Goal: Information Seeking & Learning: Learn about a topic

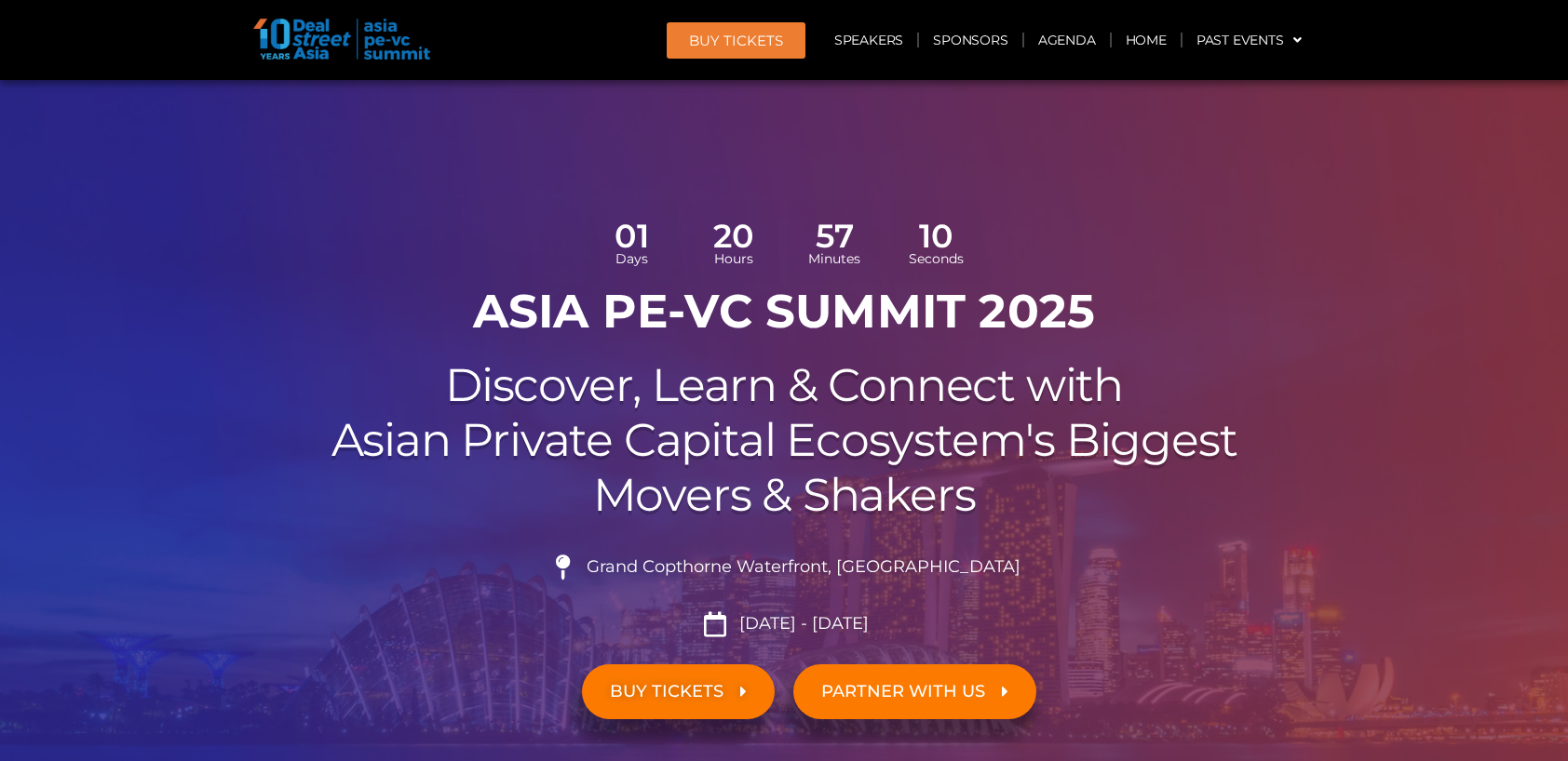
scroll to position [2041, 0]
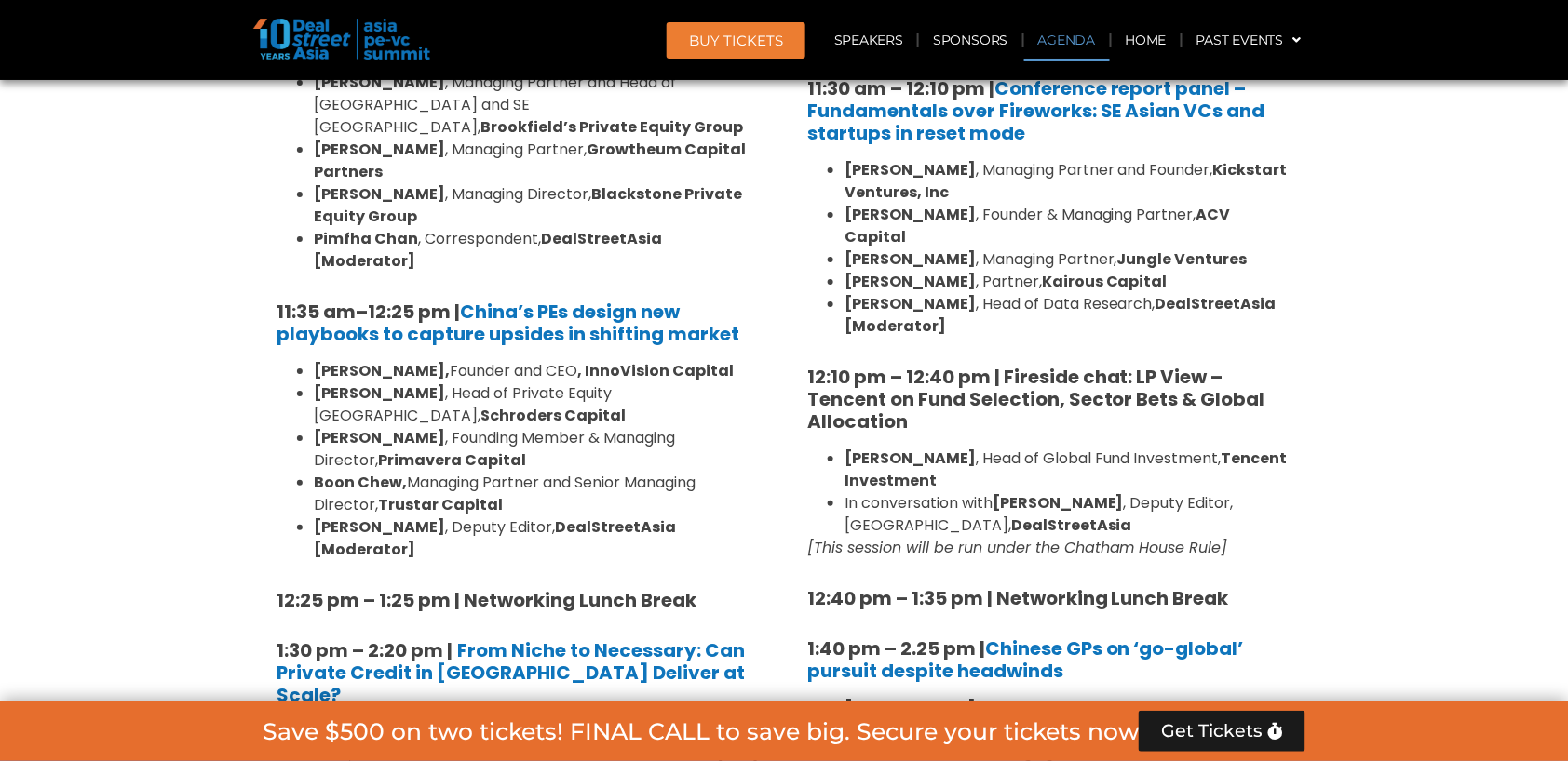
click at [1080, 44] on link "Agenda" at bounding box center [1068, 40] width 86 height 43
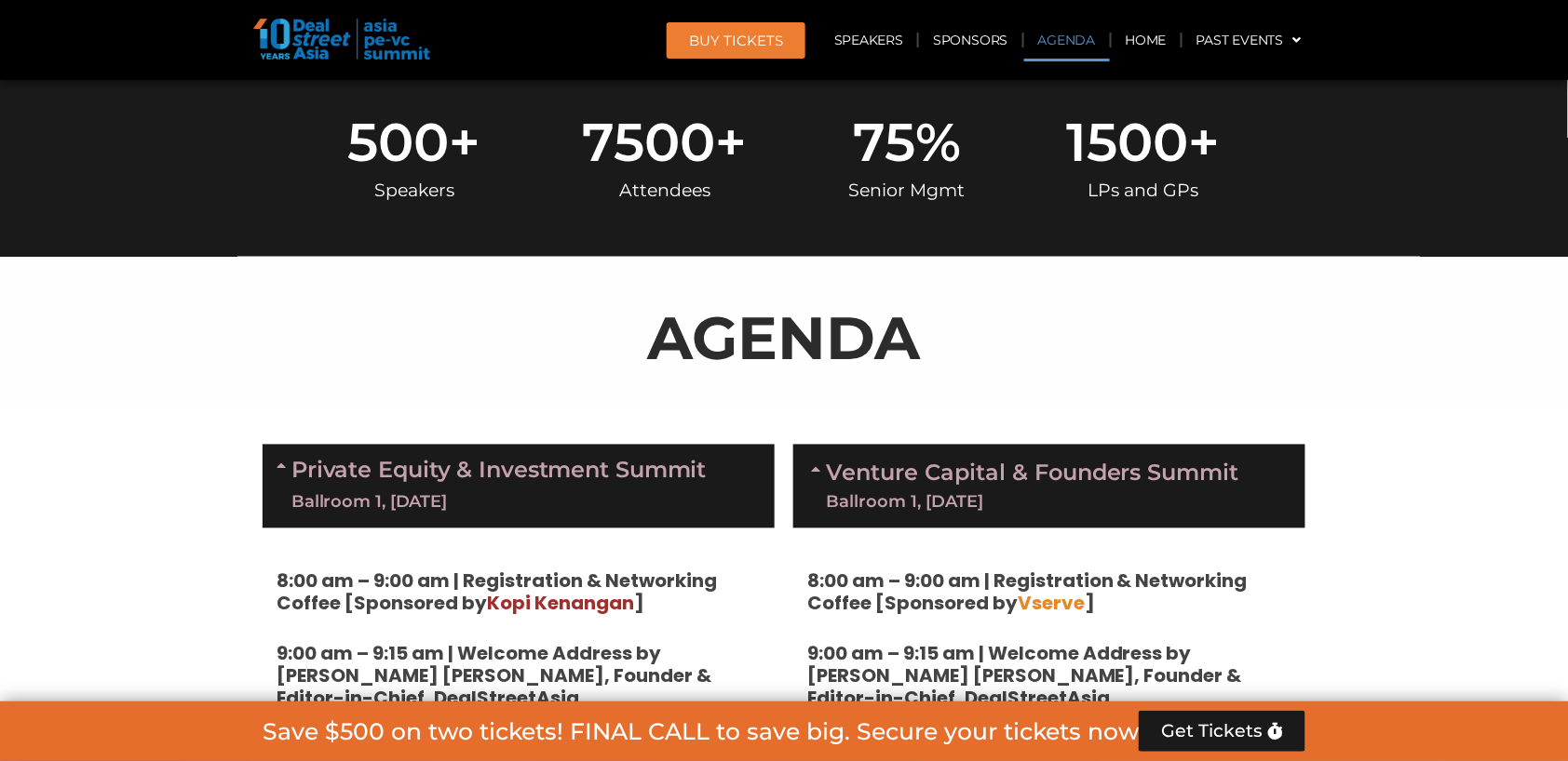
scroll to position [1242, 0]
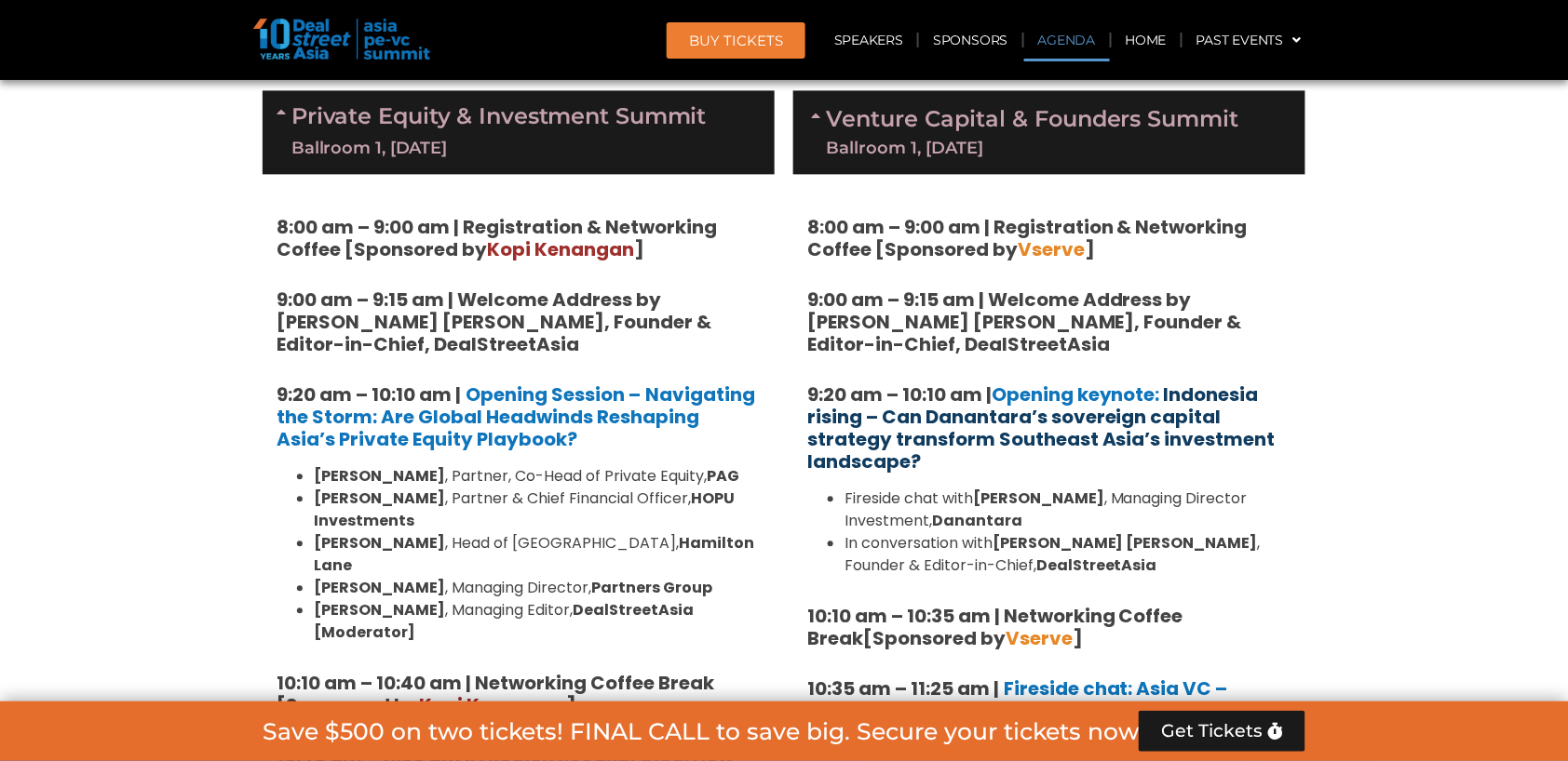
click at [1039, 408] on link "Indonesia rising – Can Danantara’s sovereign capital strategy transform Southea…" at bounding box center [1041, 427] width 469 height 93
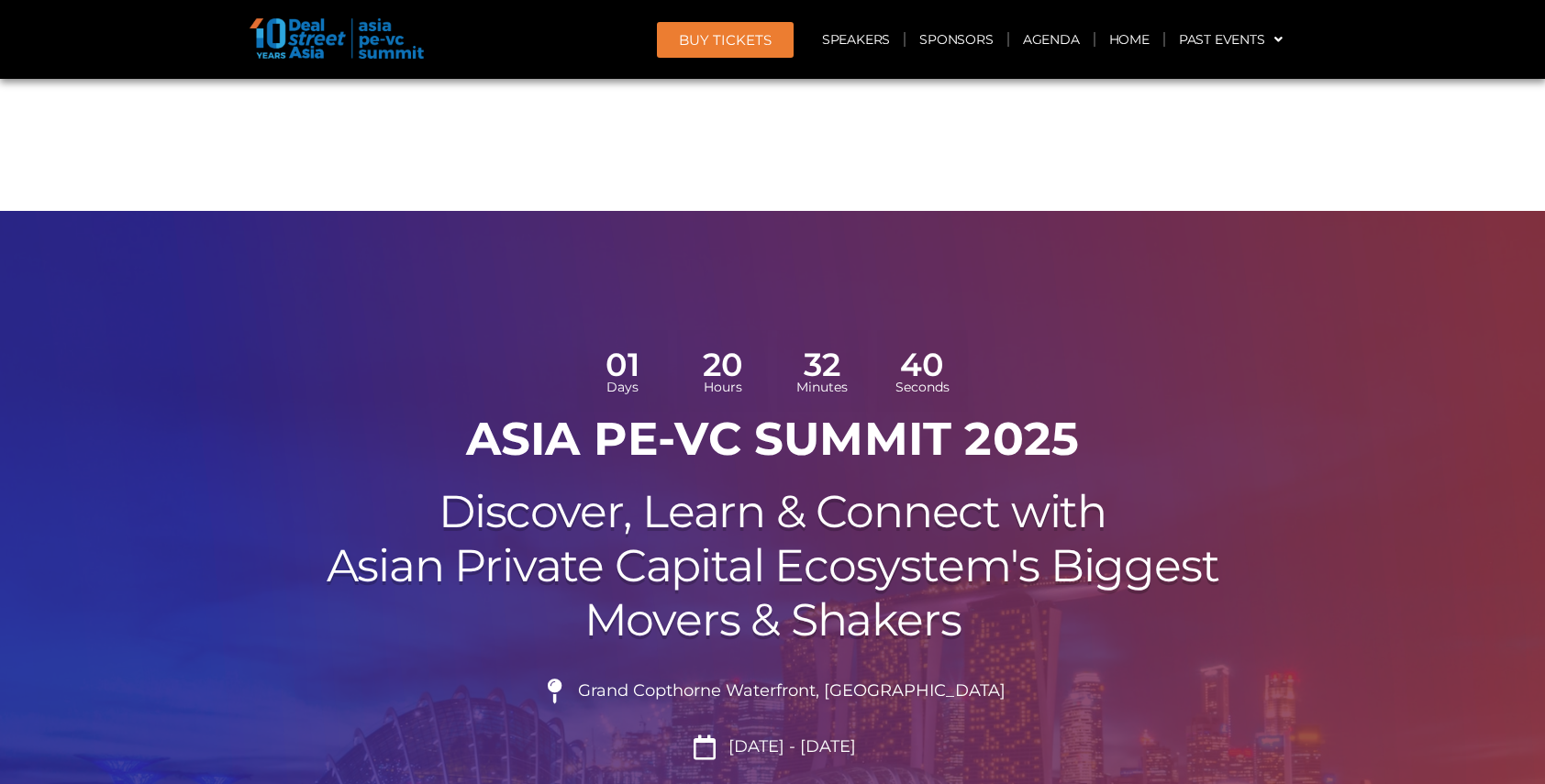
scroll to position [1066, 0]
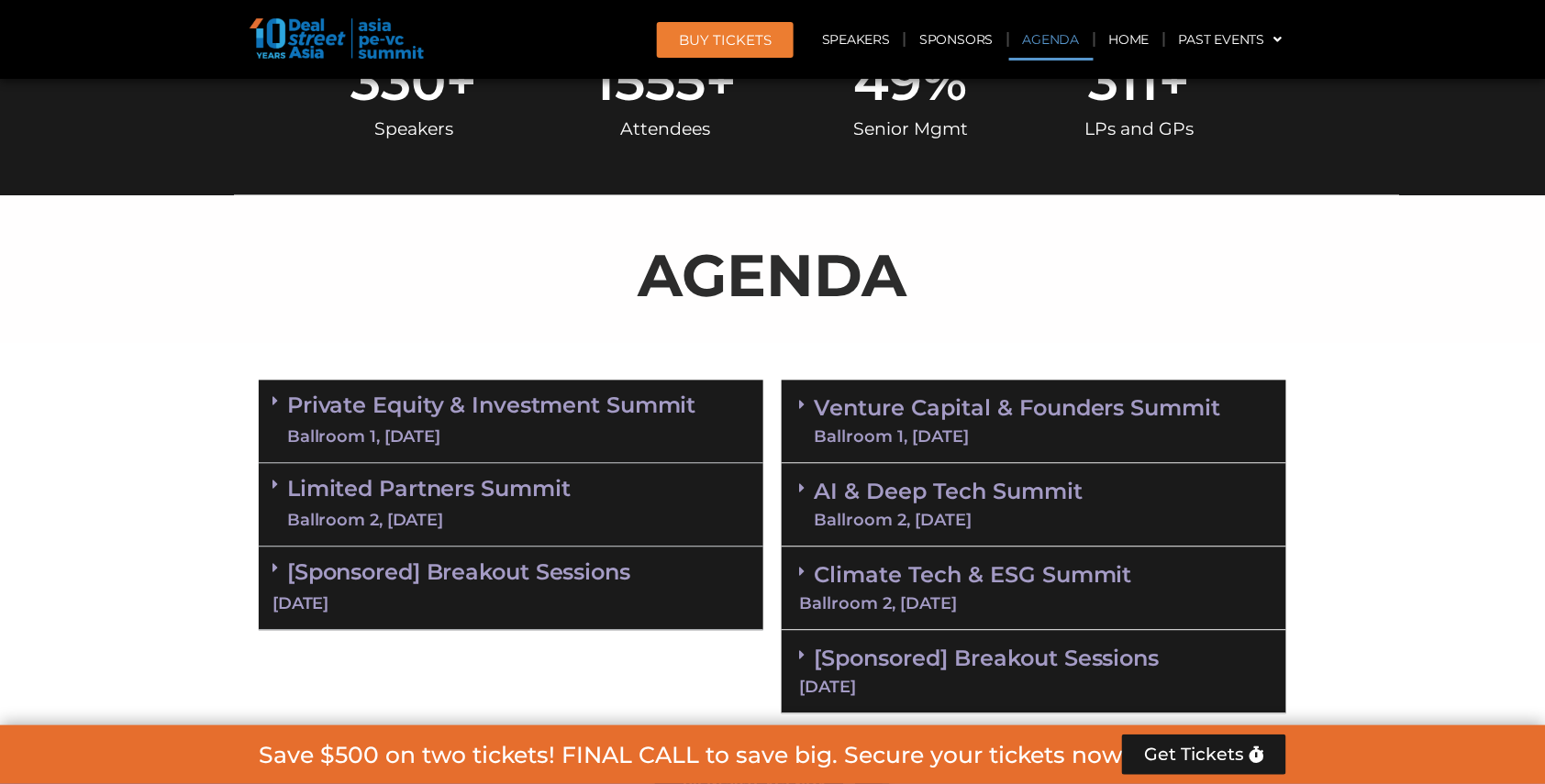
click at [1052, 35] on link "Agenda" at bounding box center [1052, 40] width 85 height 42
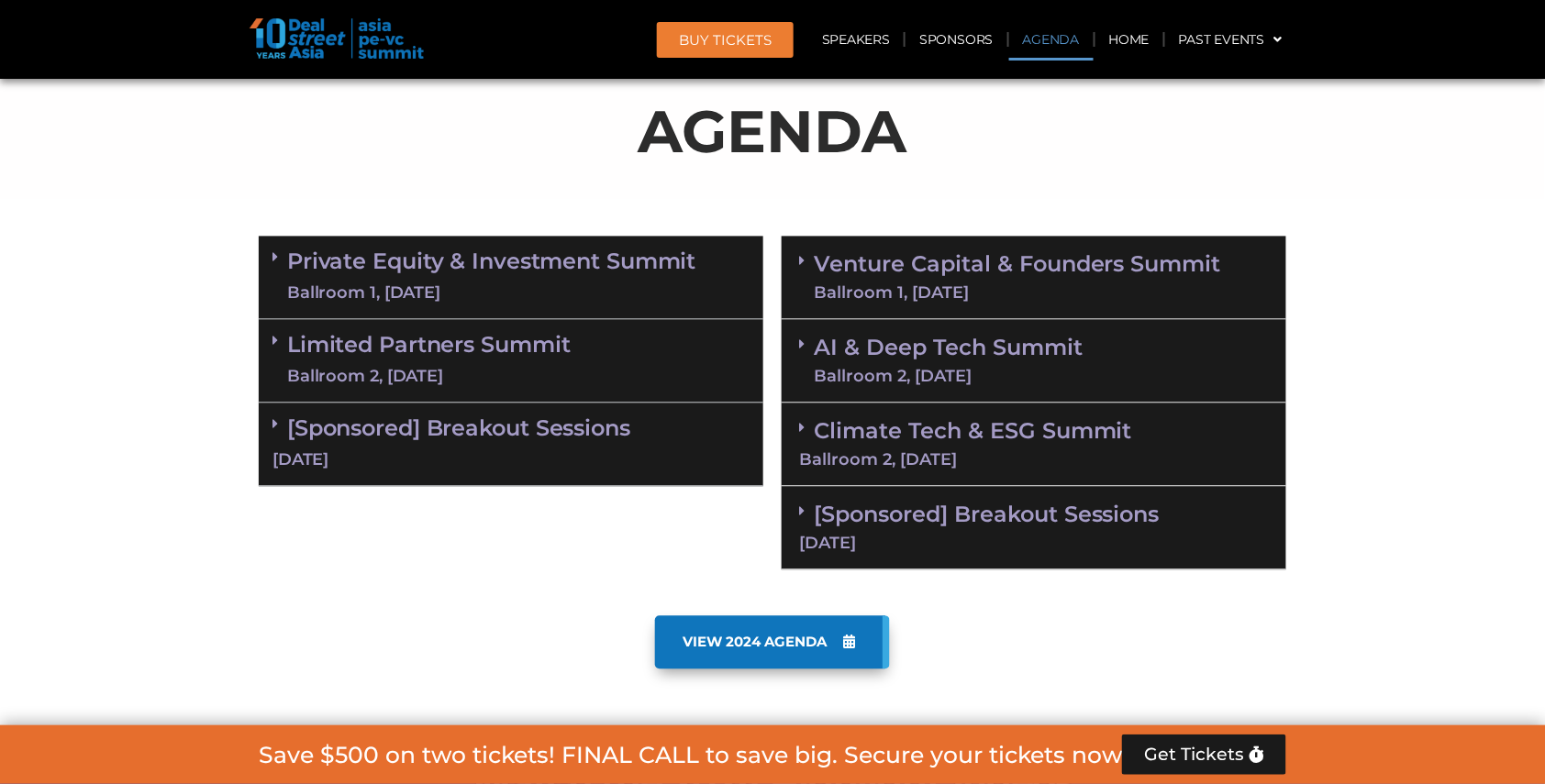
scroll to position [1179, 0]
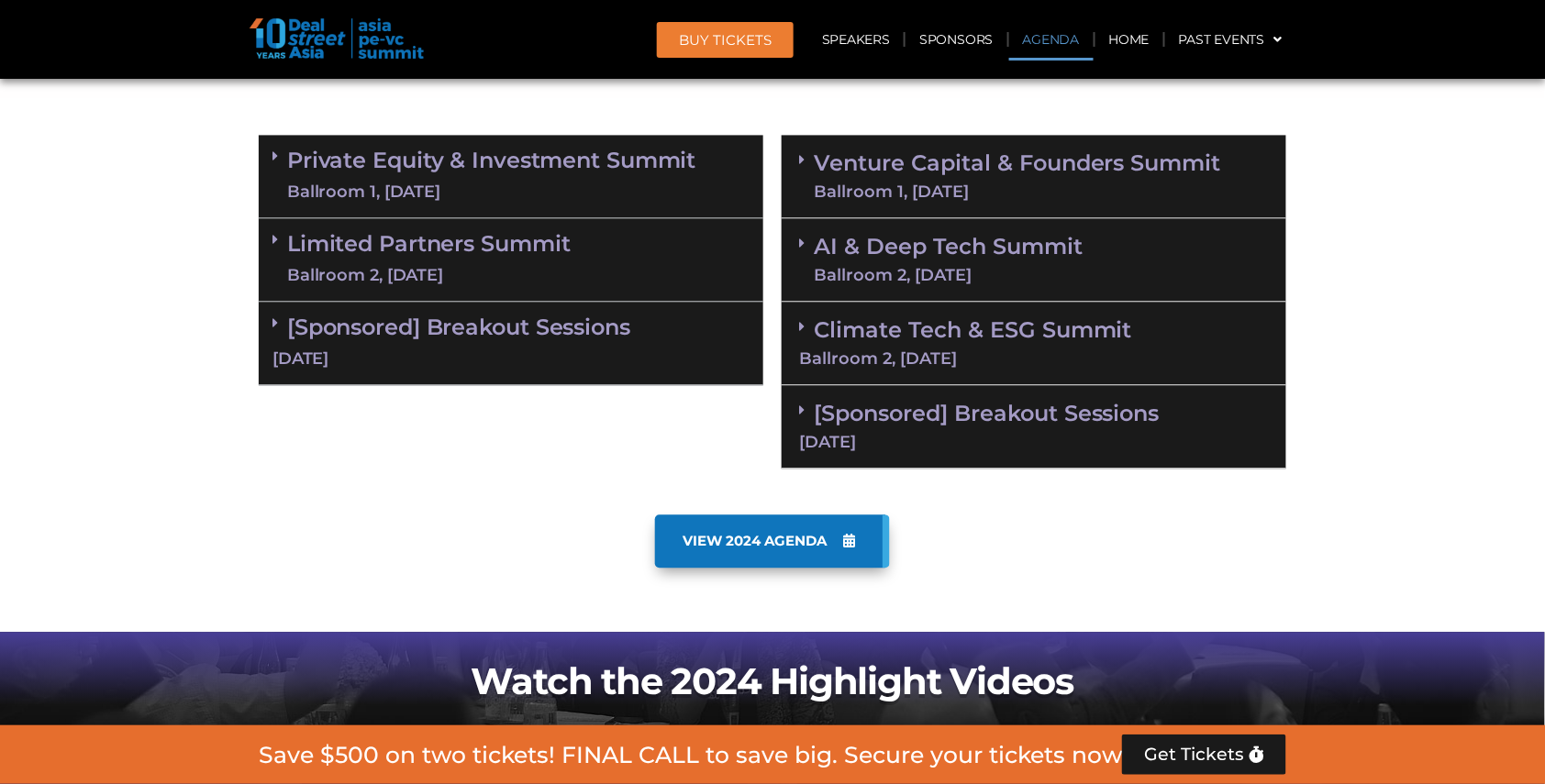
click at [993, 157] on link "Venture Capital & Founders​ Summit Ballroom 1, 11 Sept" at bounding box center [1017, 176] width 407 height 47
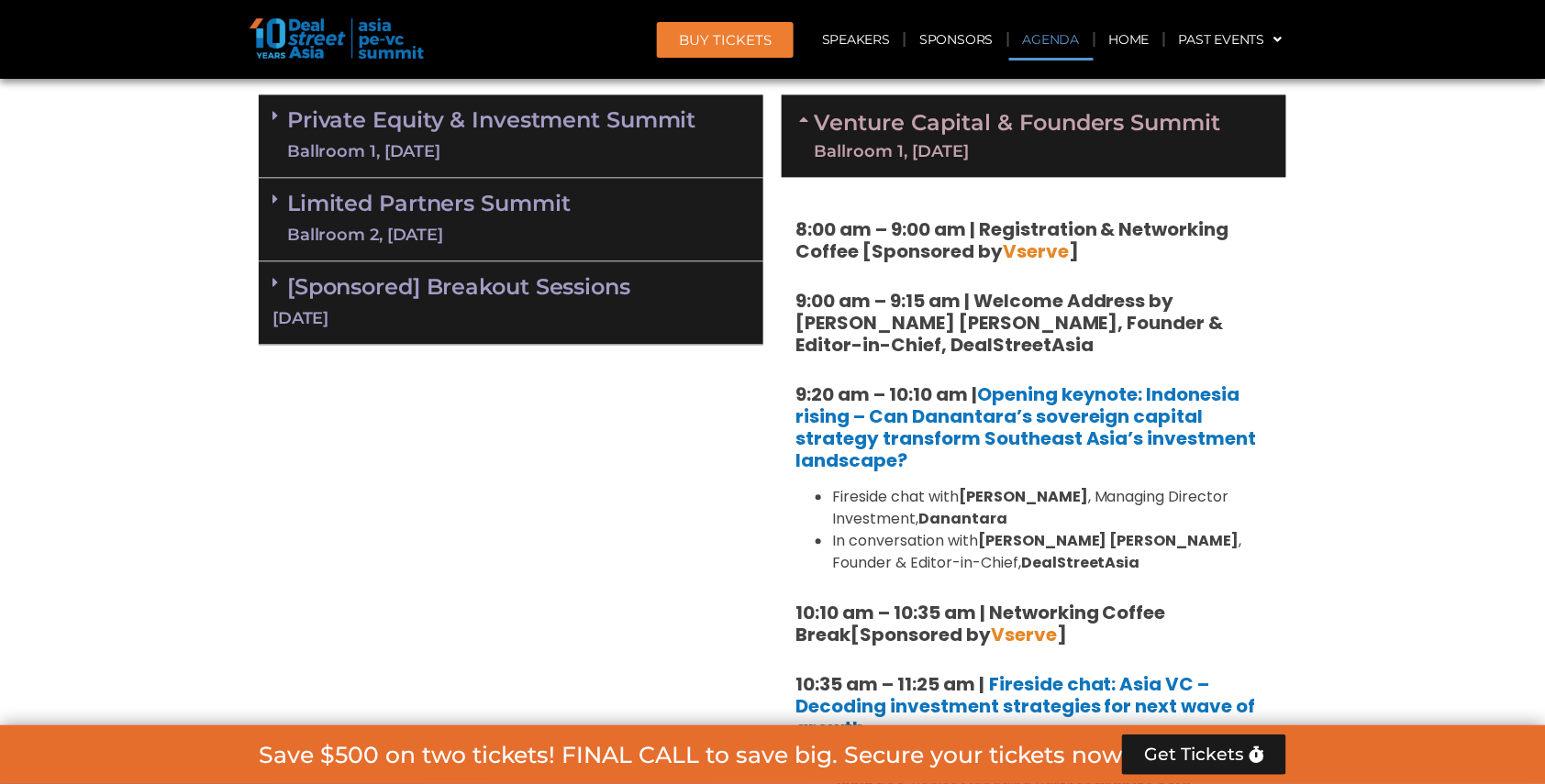
scroll to position [1218, 0]
drag, startPoint x: 964, startPoint y: 481, endPoint x: 1124, endPoint y: 481, distance: 160.0
click at [1124, 487] on li "Fireside chat with Stefanus Hadiwidjaja , Managing Director Investment, Dananta…" at bounding box center [1052, 509] width 441 height 44
copy li "[PERSON_NAME]"
